Goal: Check status: Check status

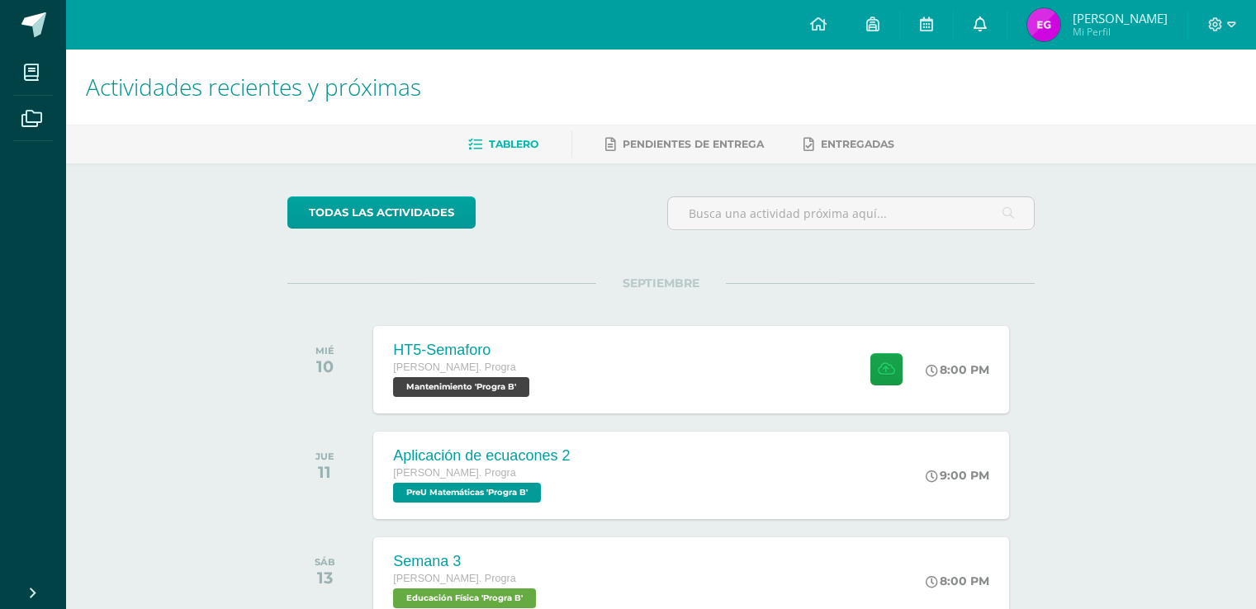
scroll to position [330, 0]
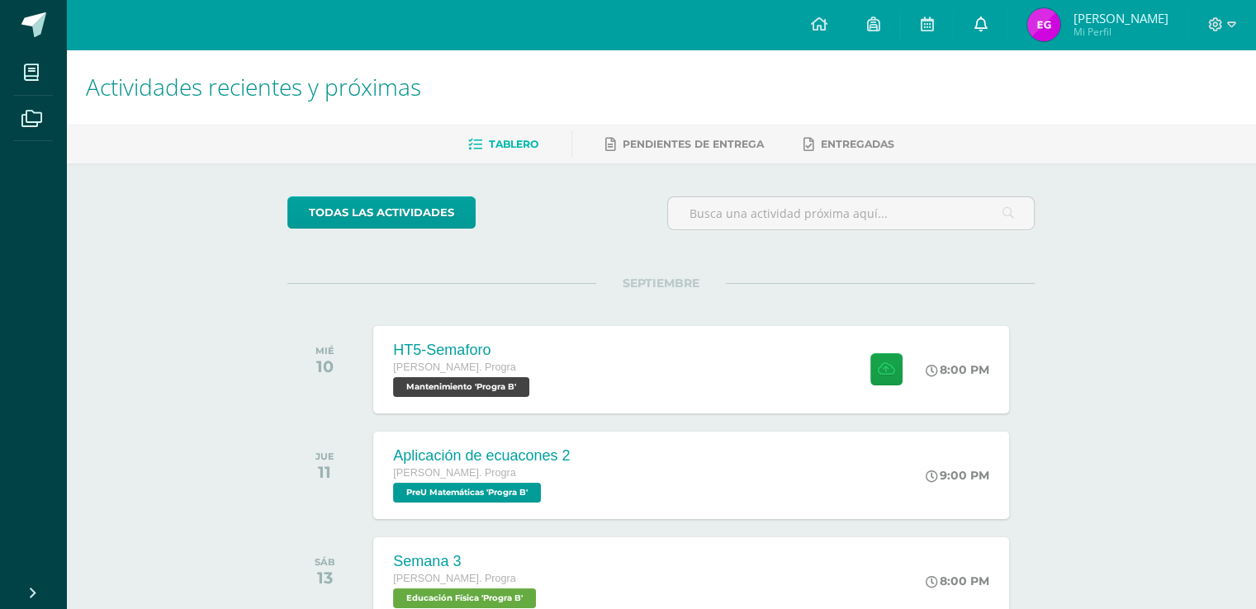
click at [993, 28] on link at bounding box center [980, 25] width 53 height 50
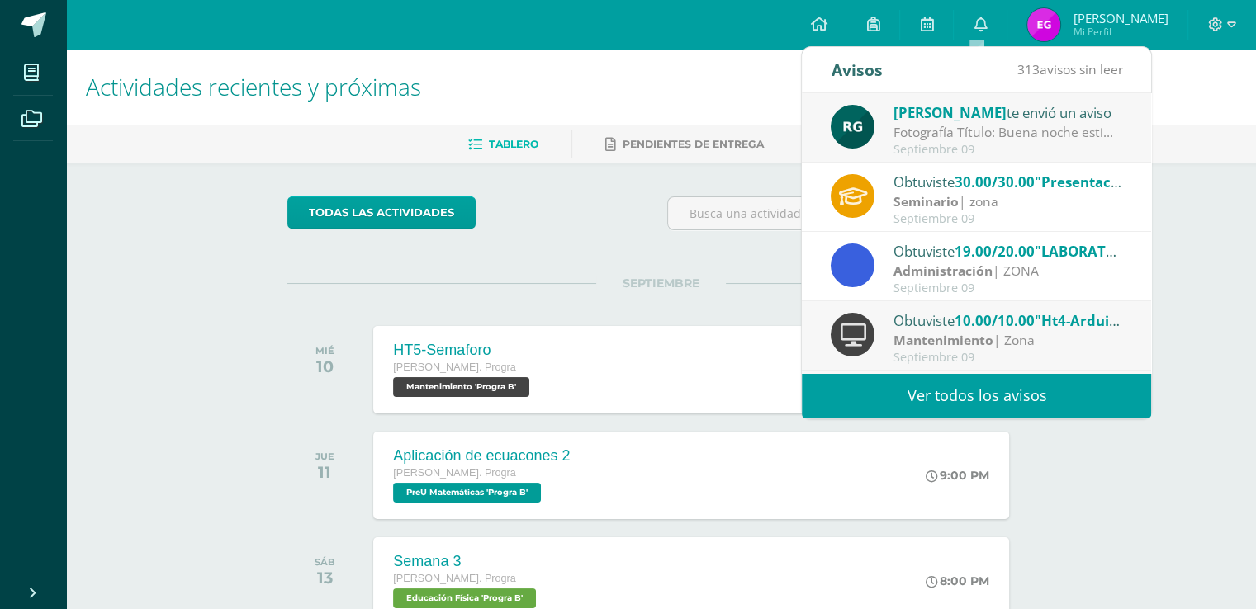
click at [1089, 20] on span "[PERSON_NAME] de [PERSON_NAME]" at bounding box center [1120, 18] width 95 height 17
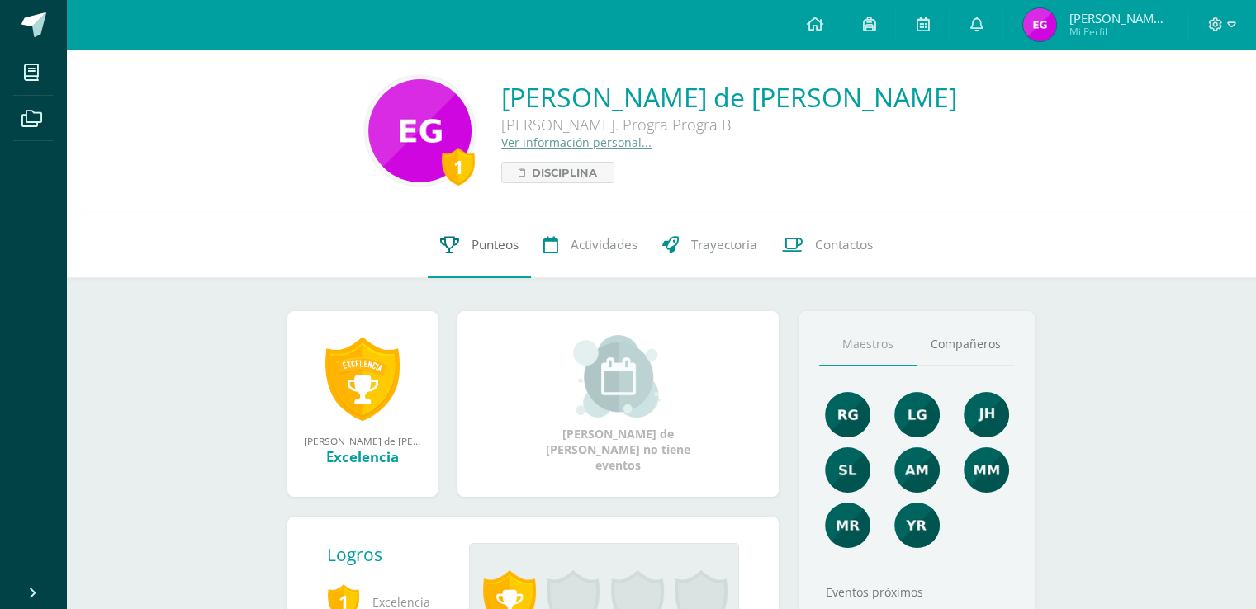
click at [457, 256] on link "Punteos" at bounding box center [479, 245] width 103 height 66
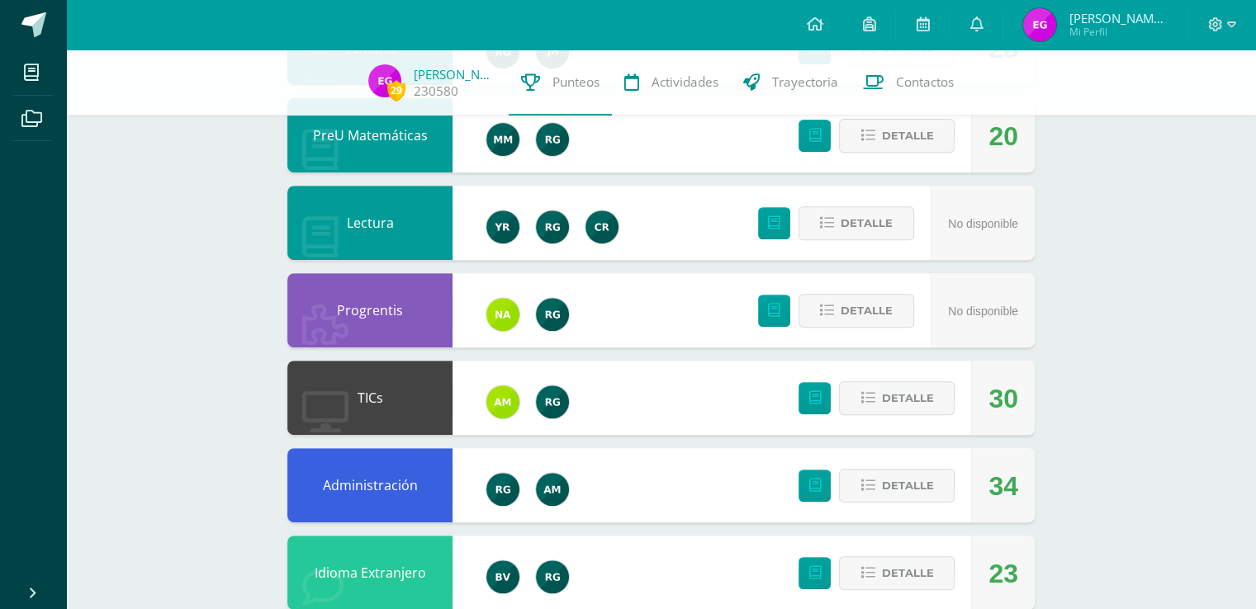
scroll to position [661, 0]
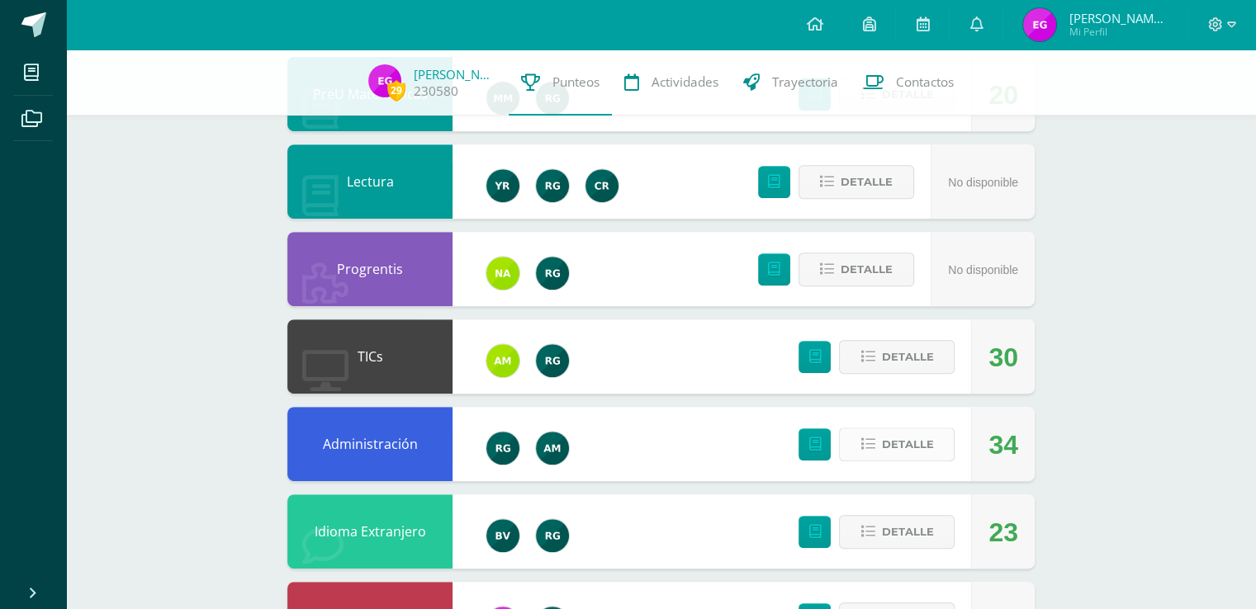
click at [920, 440] on span "Detalle" at bounding box center [907, 444] width 52 height 31
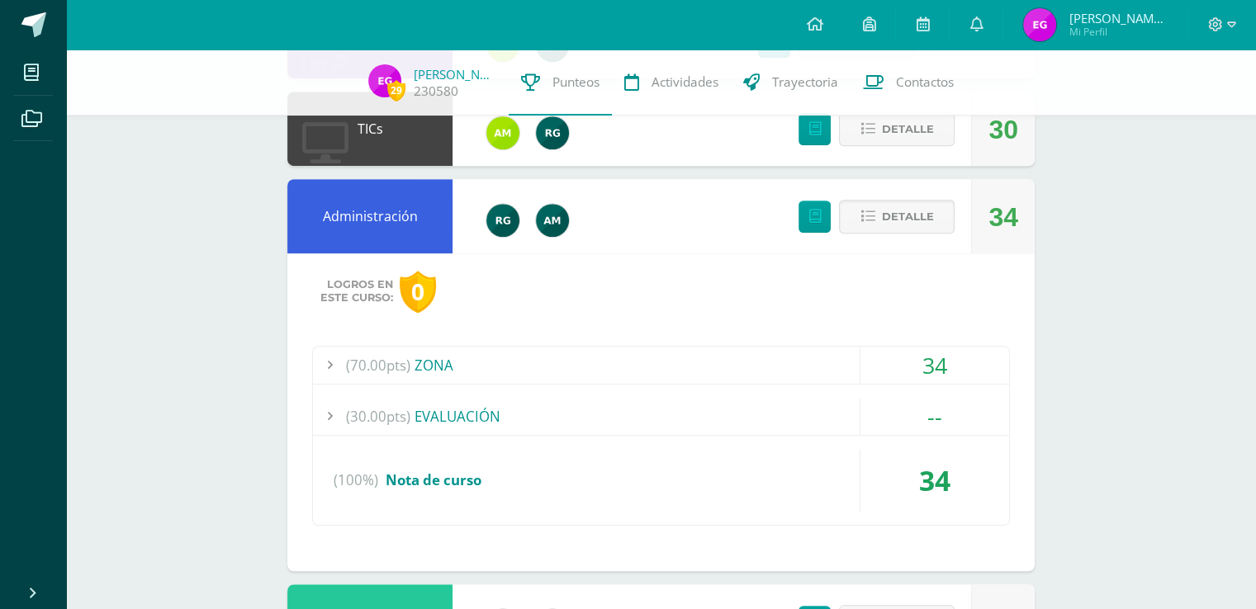
scroll to position [991, 0]
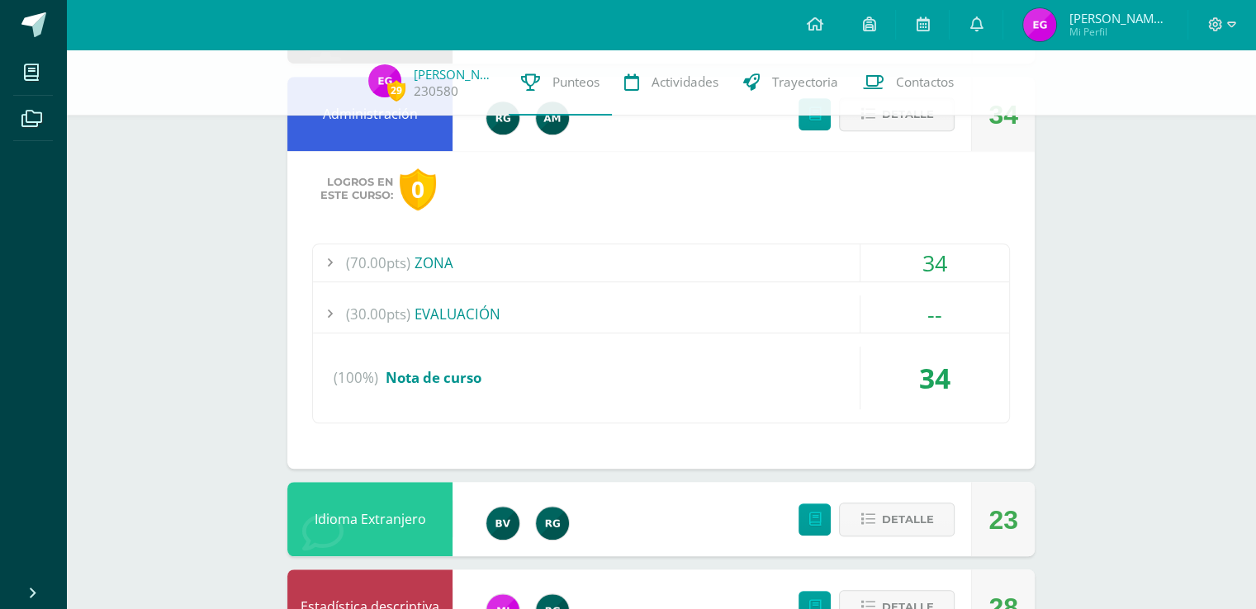
click at [498, 265] on div "(70.00pts) ZONA" at bounding box center [661, 262] width 696 height 37
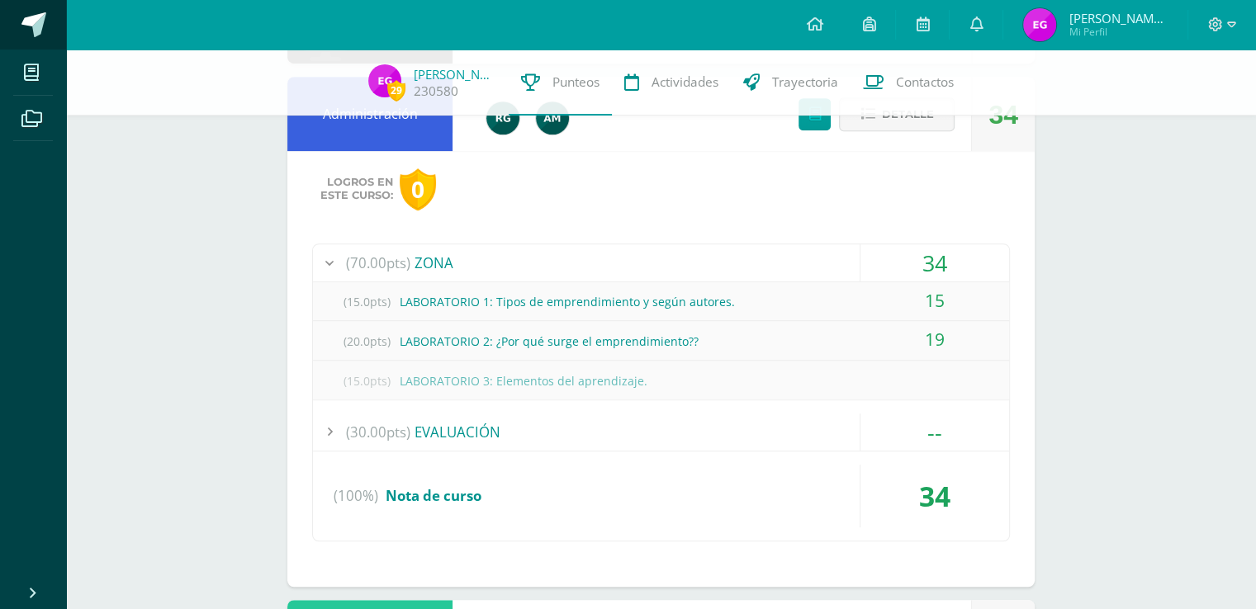
click at [17, 24] on link at bounding box center [33, 25] width 66 height 50
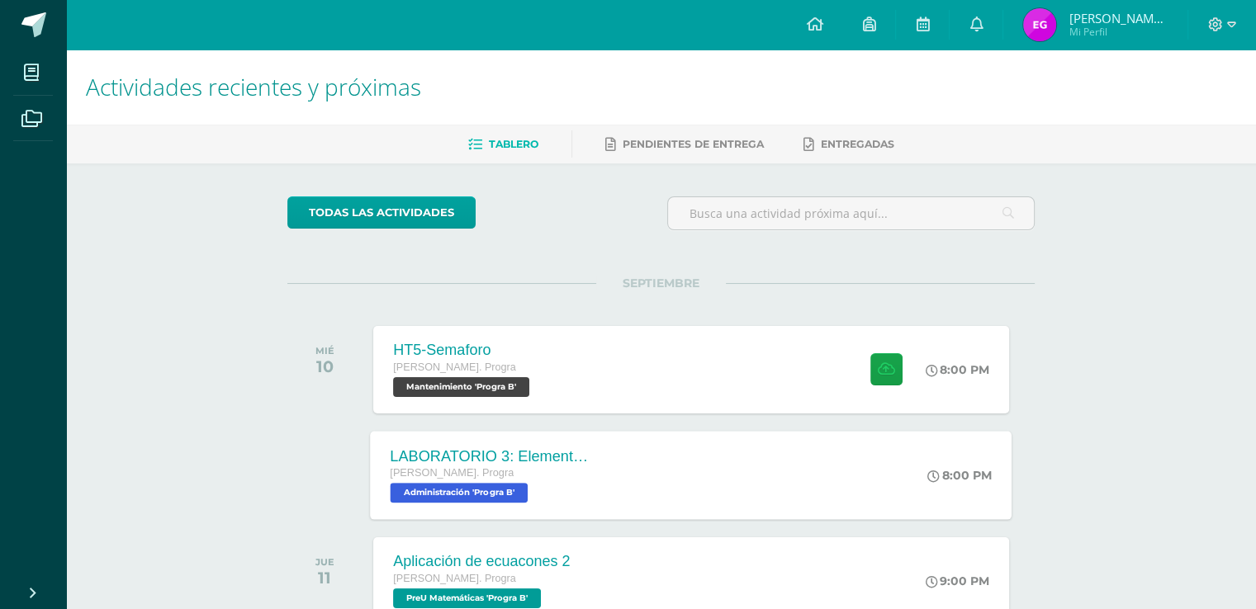
click at [616, 473] on div "LABORATORIO 3: Elementos del aprendizaje. Quinto Bach. Progra Administración 'P…" at bounding box center [692, 475] width 642 height 88
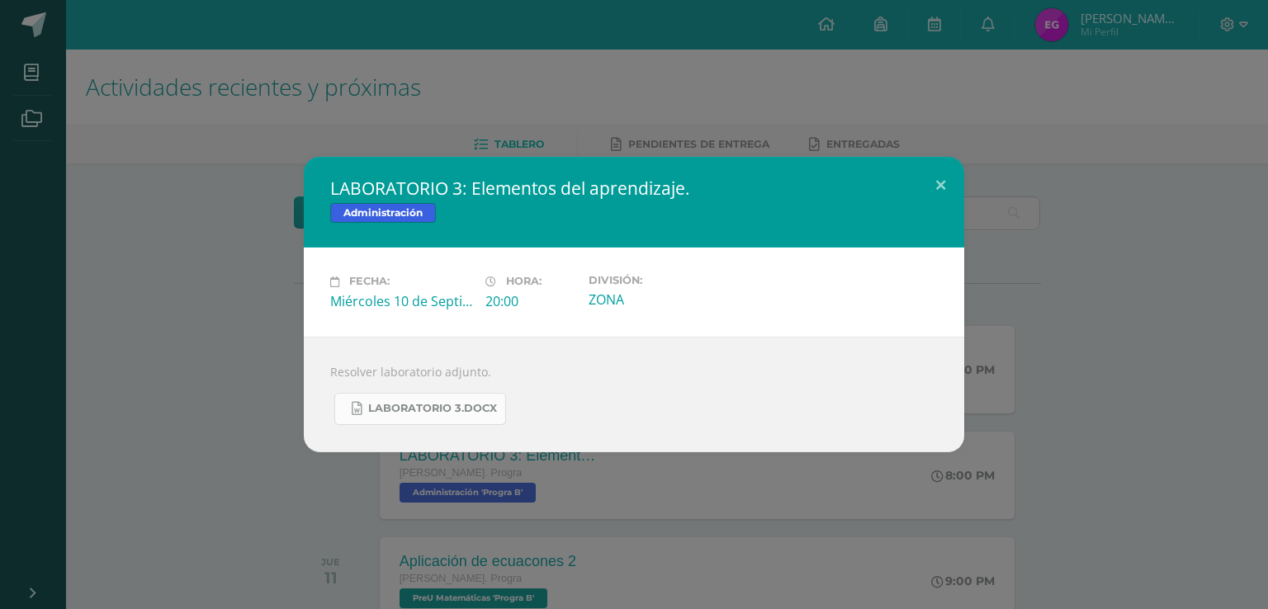
click at [400, 404] on span "LABORATORIO 3.docx" at bounding box center [432, 408] width 129 height 13
click at [394, 430] on div "Resolver laboratorio adjunto. LABORATORIO 3.docx" at bounding box center [634, 395] width 661 height 116
click at [381, 407] on span "LABORATORIO 3.docx" at bounding box center [432, 408] width 129 height 13
